Goal: Navigation & Orientation: Find specific page/section

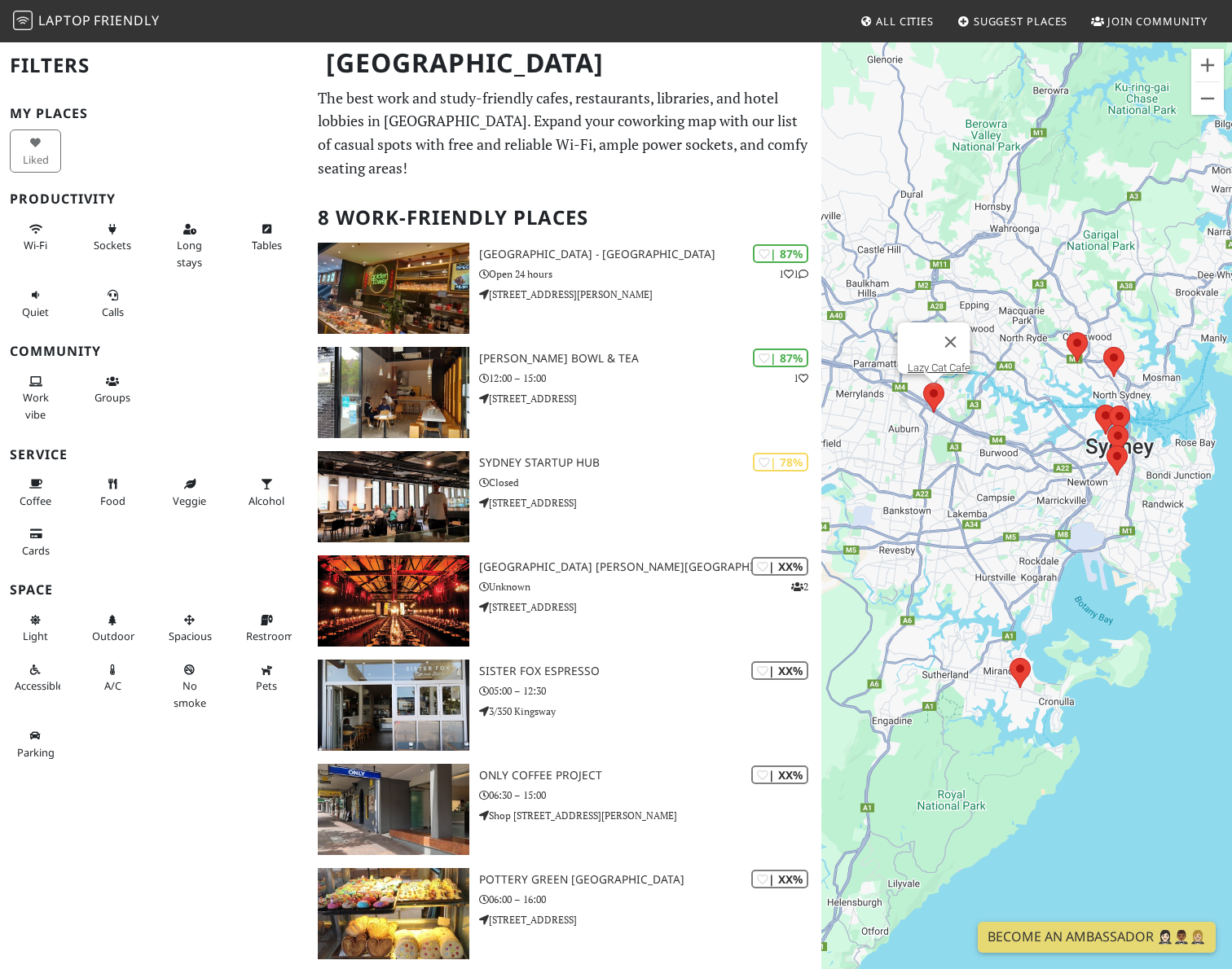
click at [923, 383] on area at bounding box center [923, 383] width 0 height 0
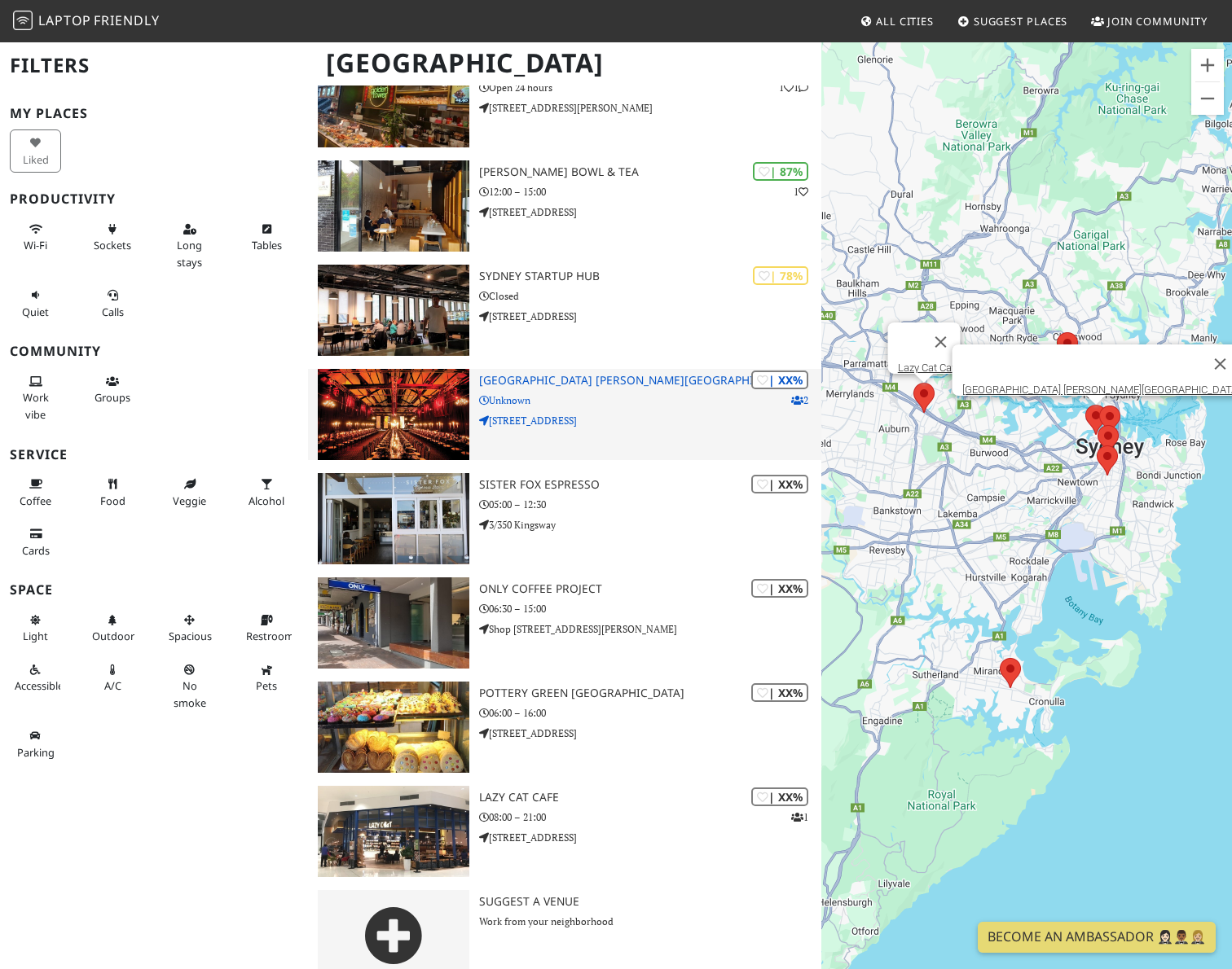
scroll to position [186, 0]
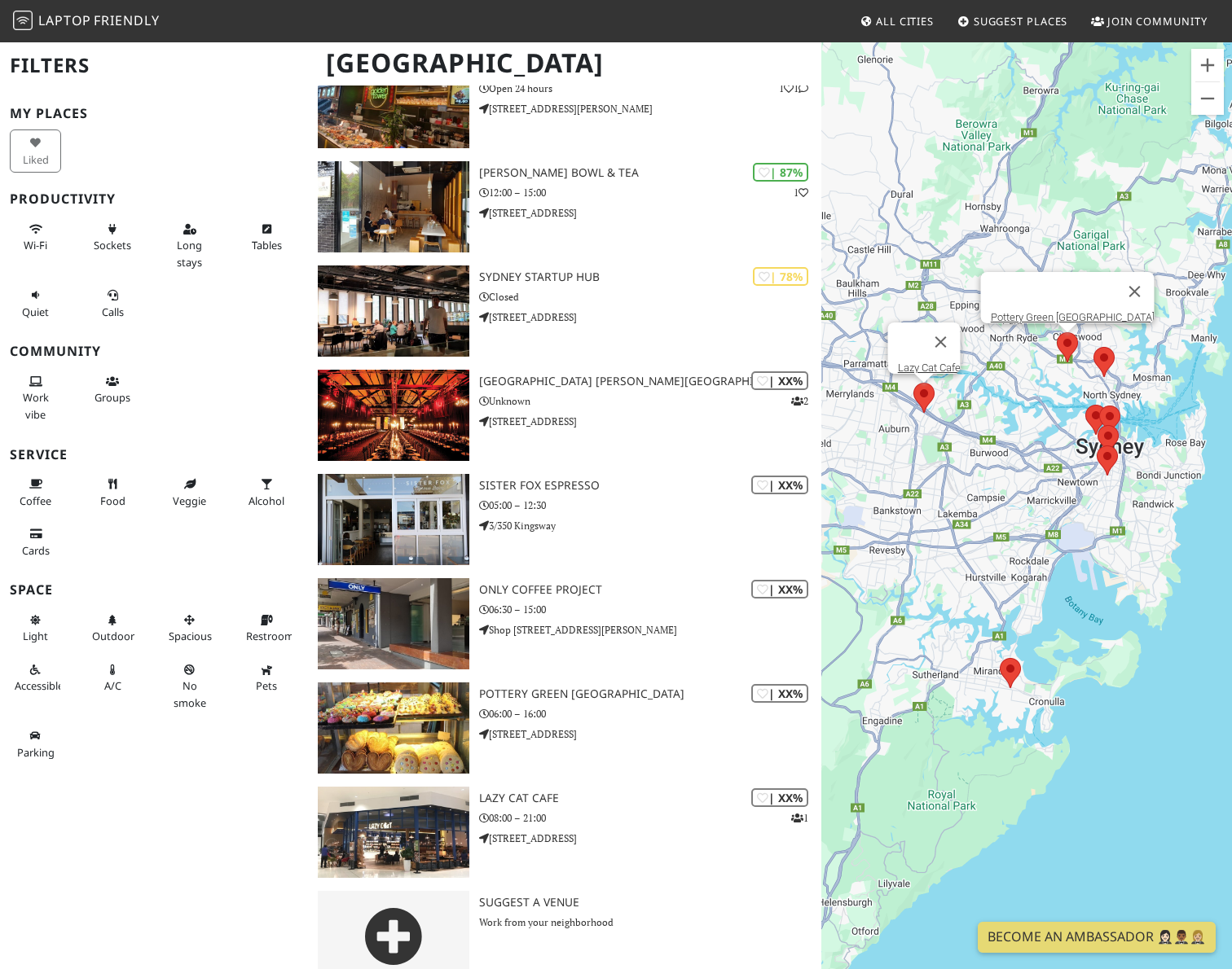
click at [1057, 332] on area at bounding box center [1057, 332] width 0 height 0
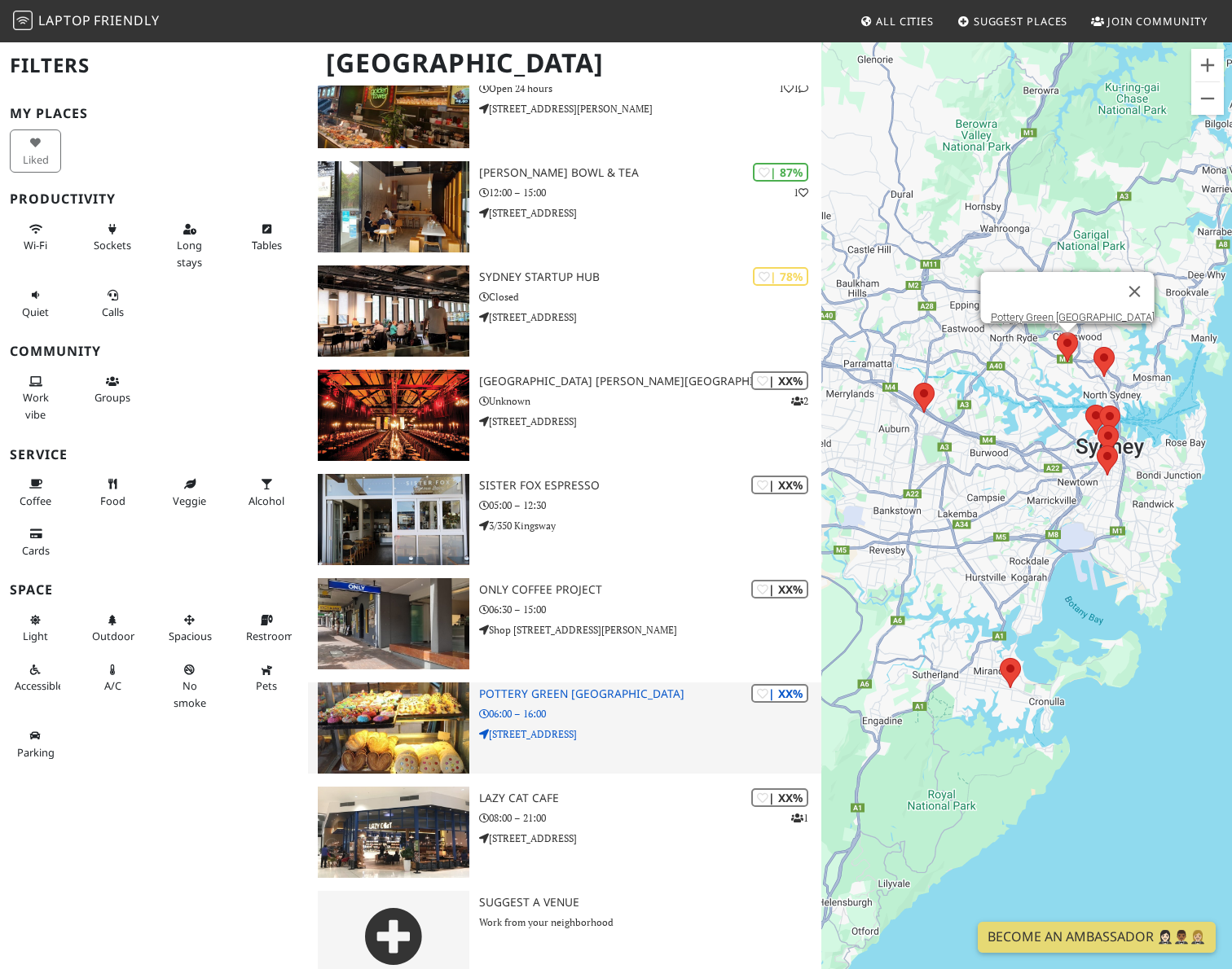
click at [411, 690] on img at bounding box center [393, 728] width 151 height 91
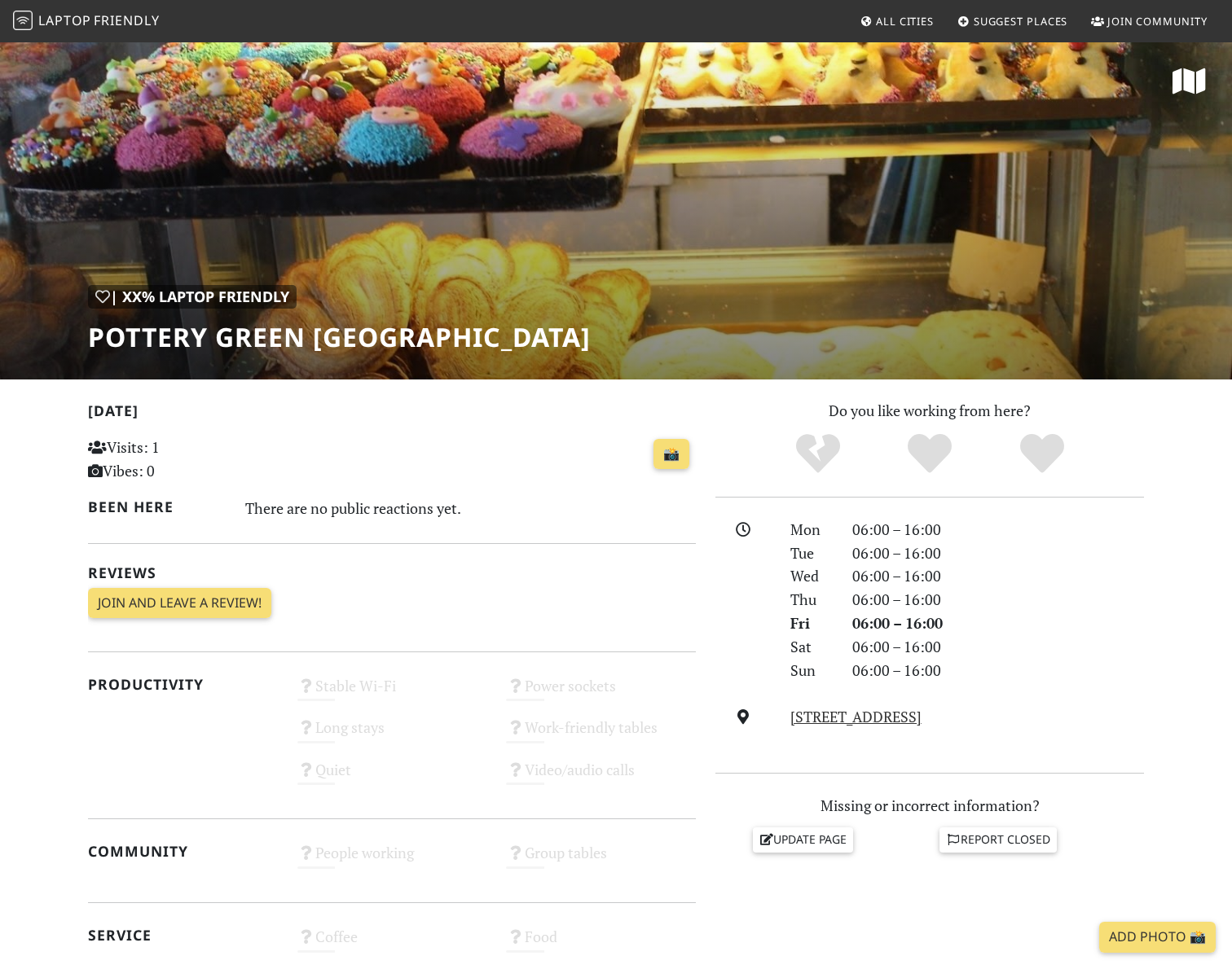
click at [92, 16] on span "Laptop Friendly" at bounding box center [86, 21] width 146 height 18
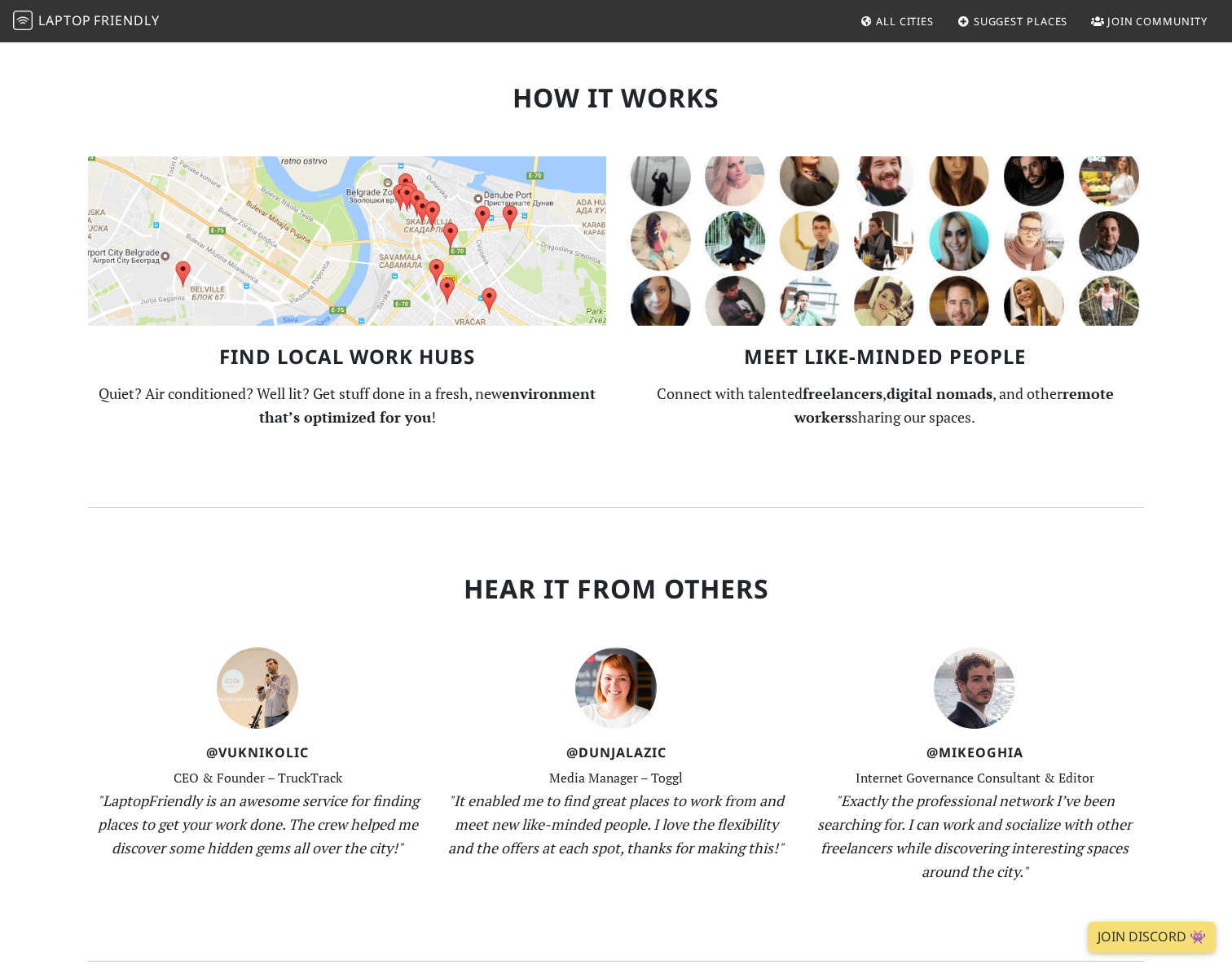
scroll to position [1343, 0]
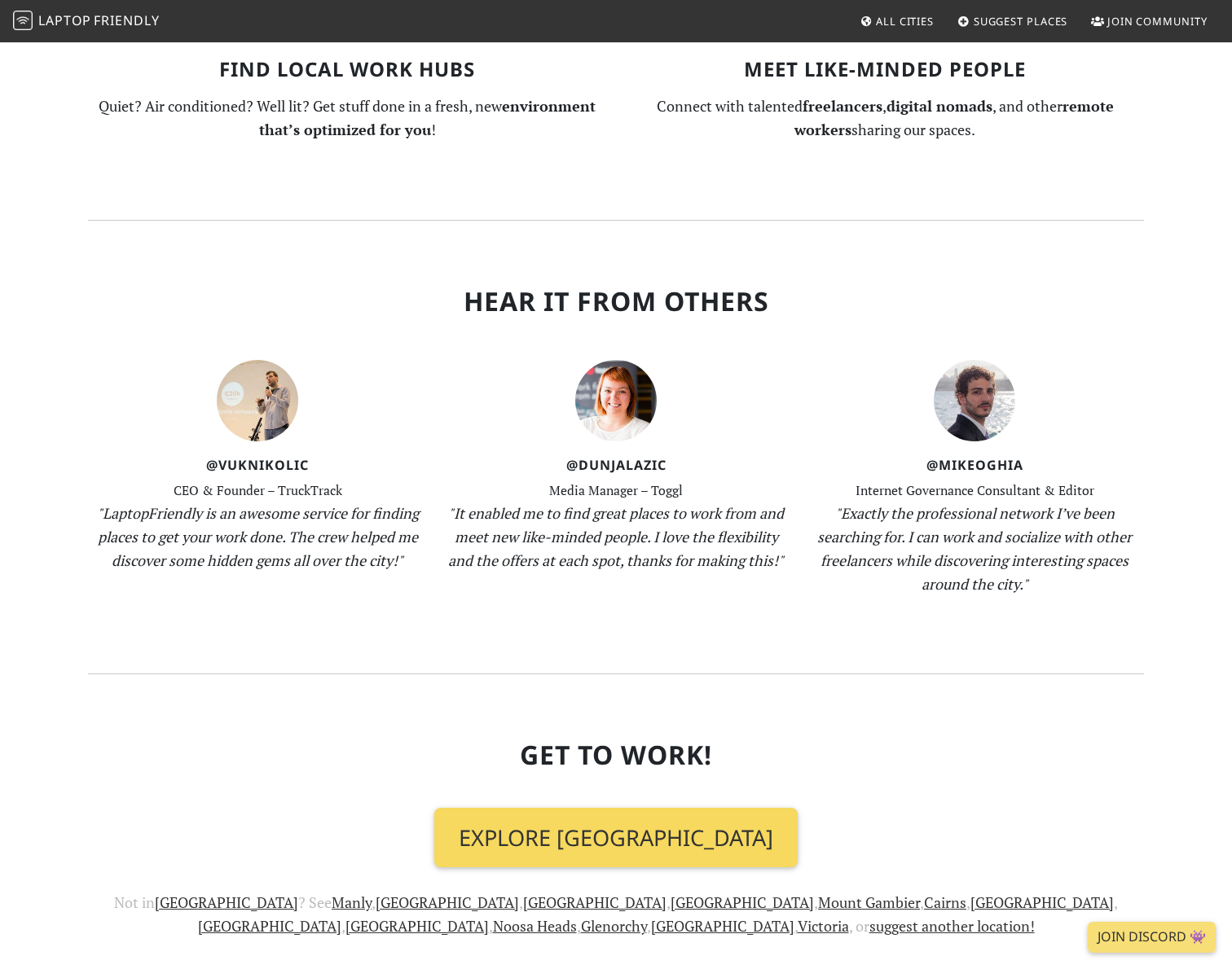
click at [686, 808] on link "Explore Sydney" at bounding box center [616, 838] width 364 height 60
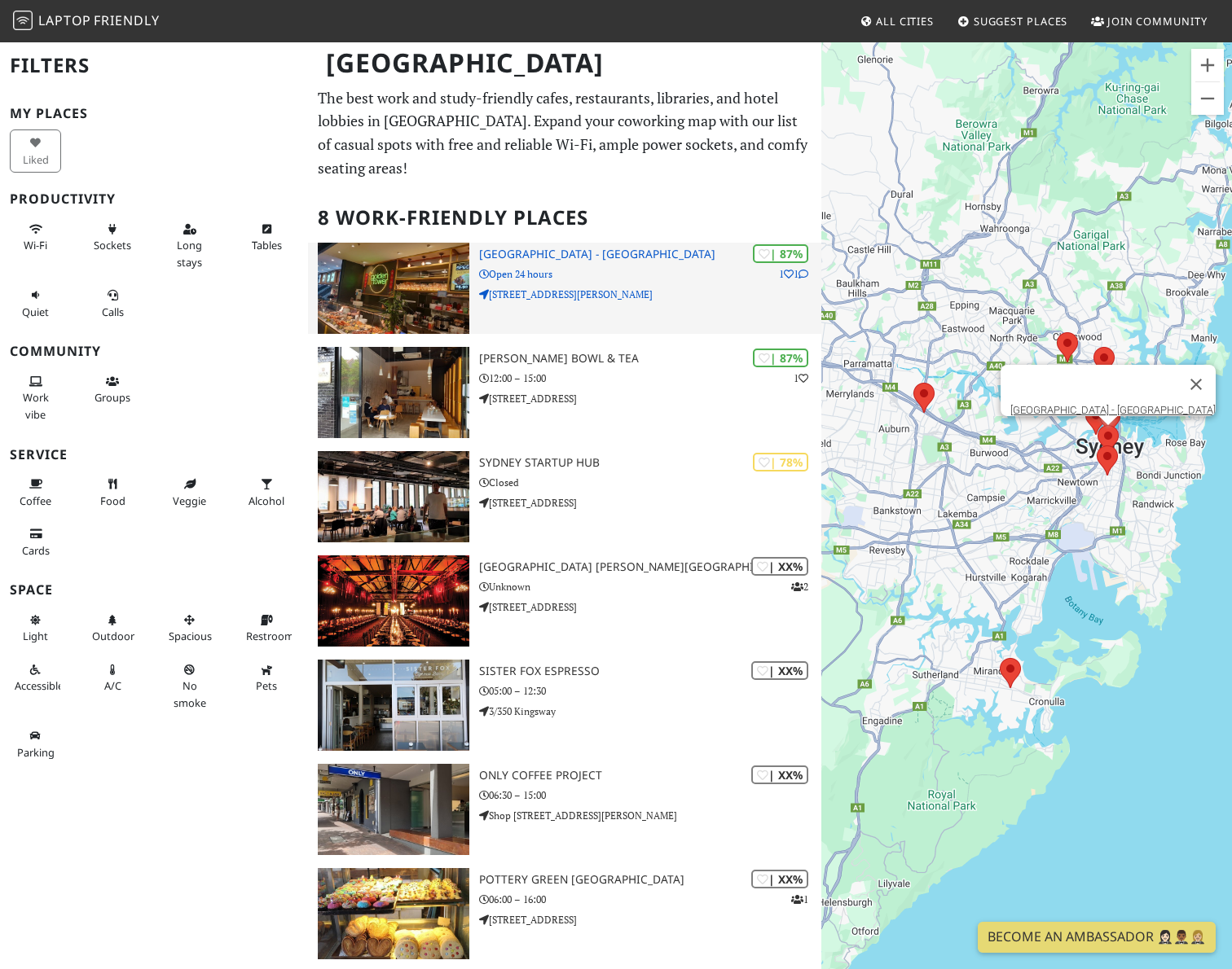
click at [623, 286] on p "82/84 Dixon St" at bounding box center [650, 294] width 342 height 16
